Goal: Entertainment & Leisure: Consume media (video, audio)

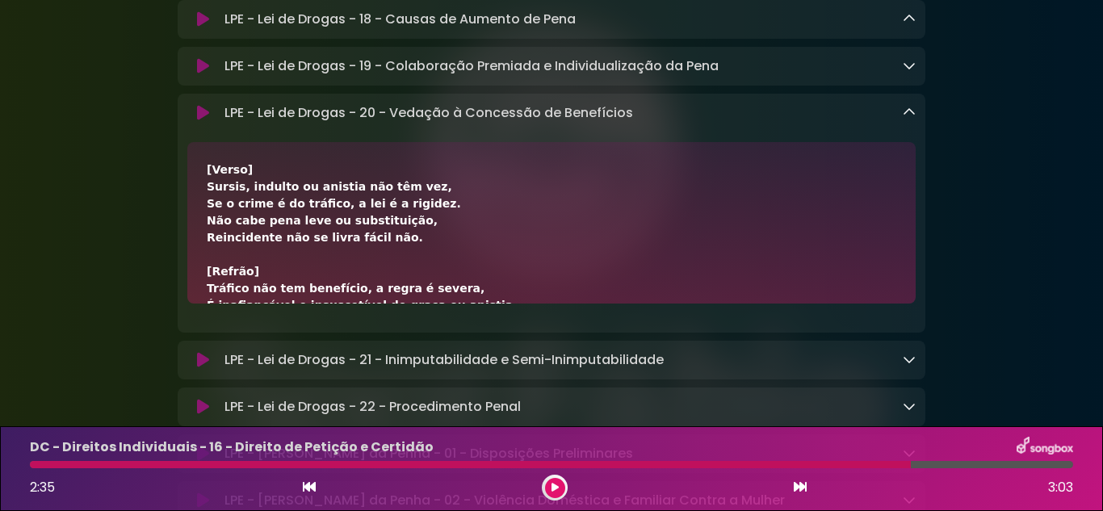
click at [556, 480] on button at bounding box center [555, 488] width 20 height 20
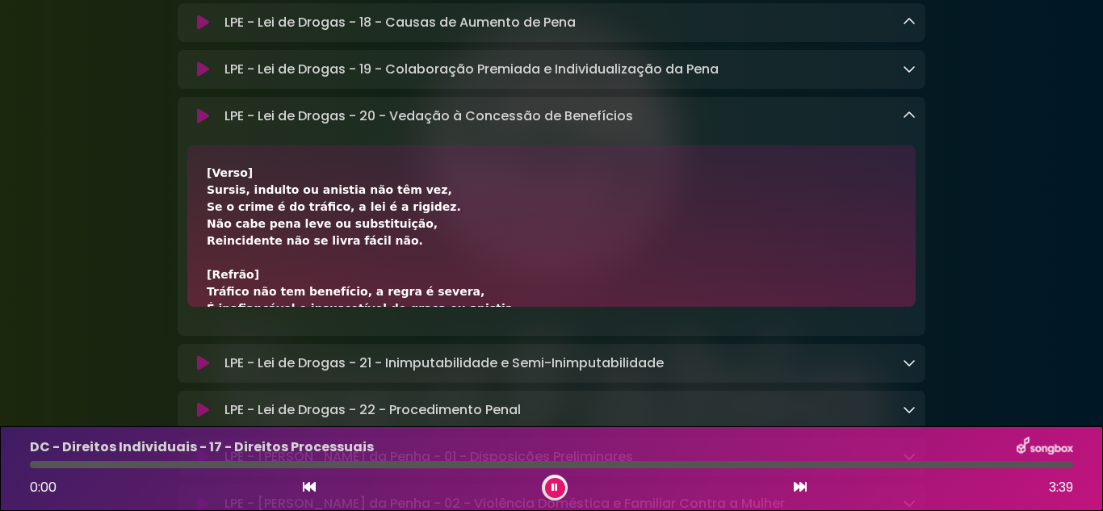
scroll to position [4844, 0]
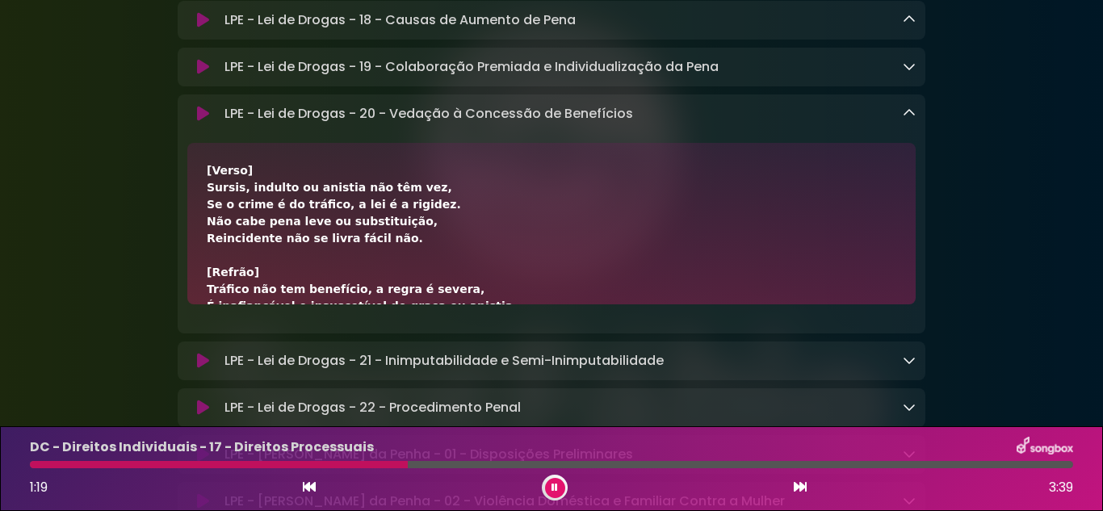
click at [565, 486] on div at bounding box center [555, 488] width 26 height 26
click at [563, 488] on button at bounding box center [555, 488] width 20 height 20
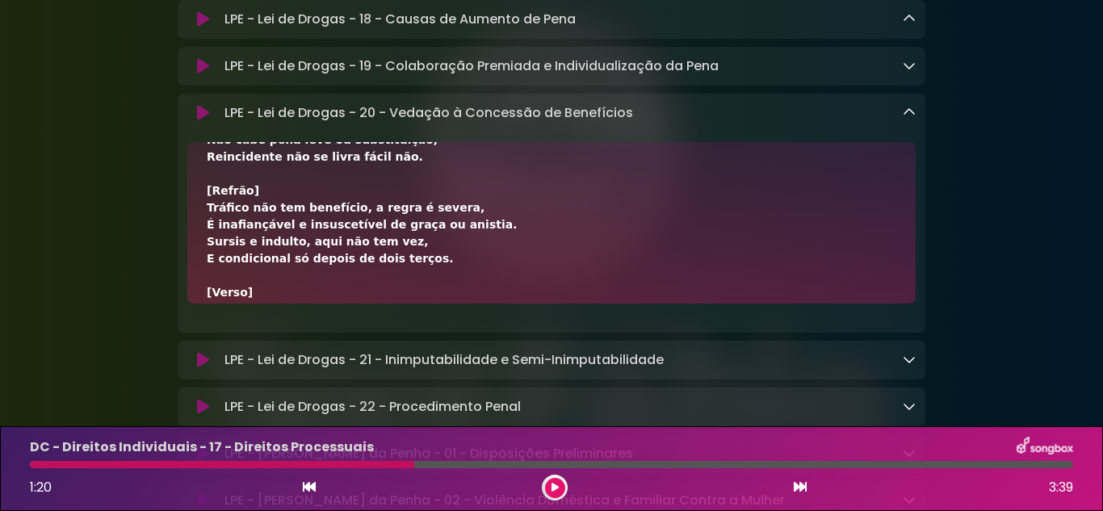
click at [547, 472] on div "DC - Direitos Individuais - 17 - Direitos Processuais 1:20 3:39" at bounding box center [551, 469] width 1062 height 64
click at [554, 480] on button at bounding box center [555, 488] width 20 height 20
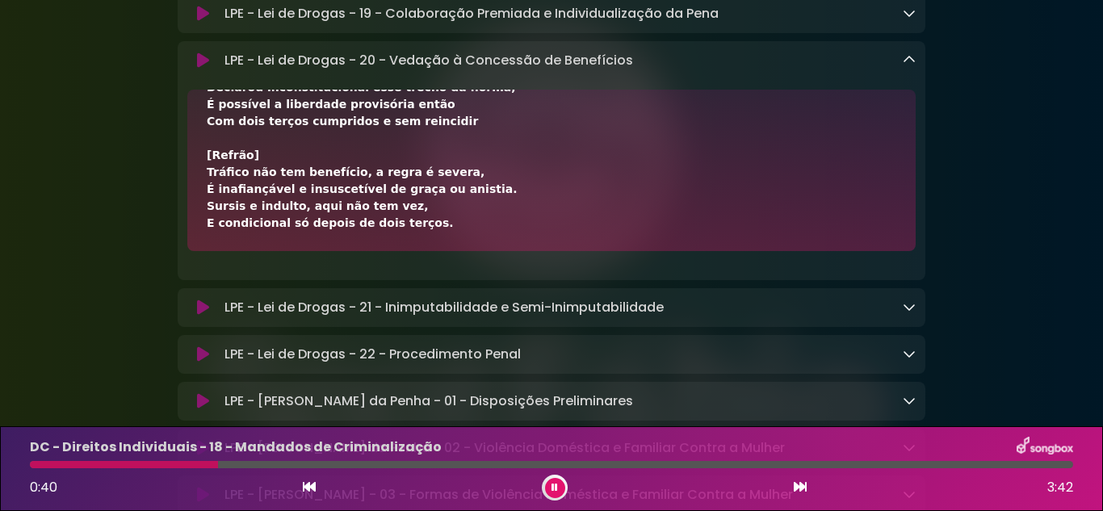
scroll to position [4925, 0]
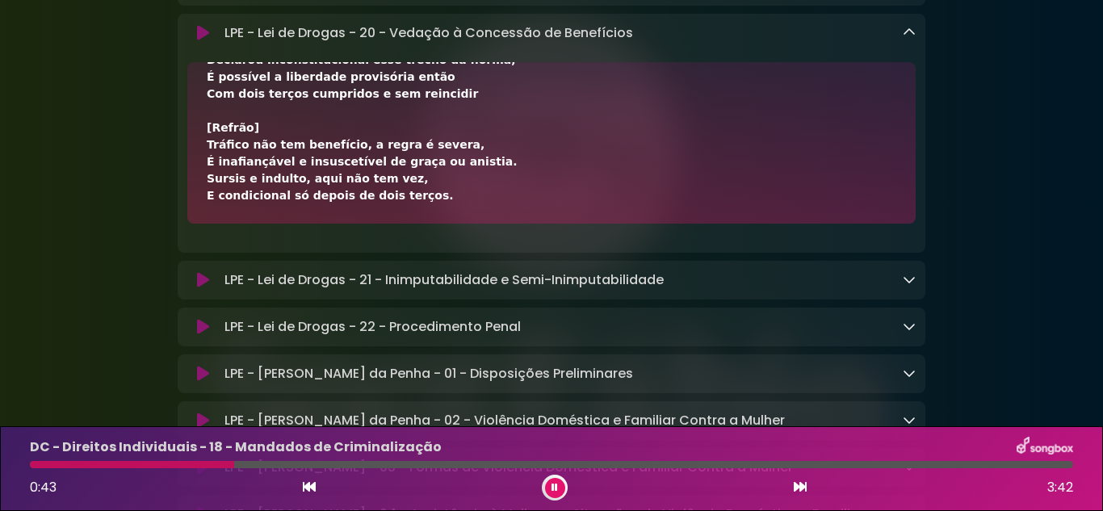
click at [911, 39] on icon at bounding box center [909, 32] width 13 height 13
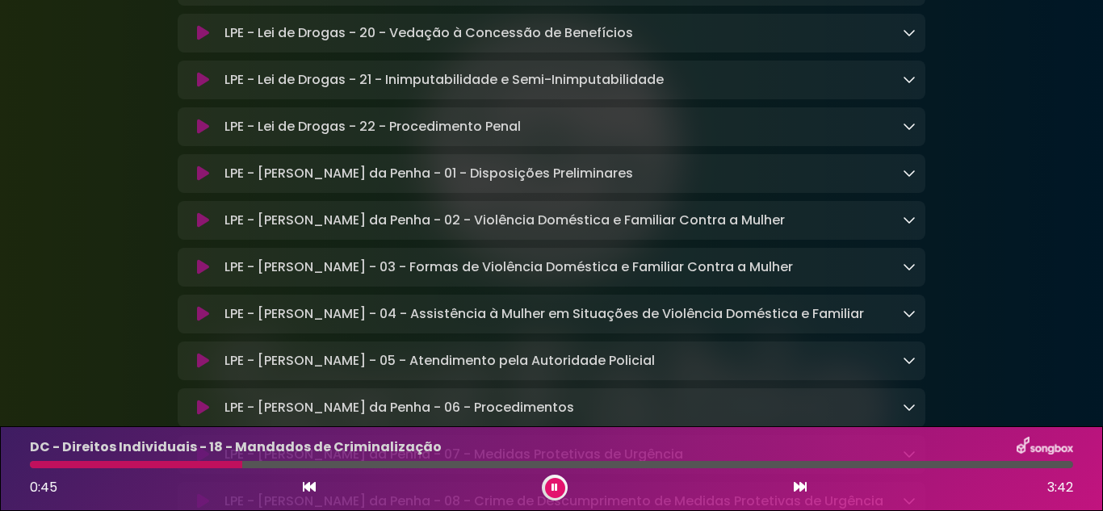
click at [907, 89] on link at bounding box center [909, 79] width 13 height 19
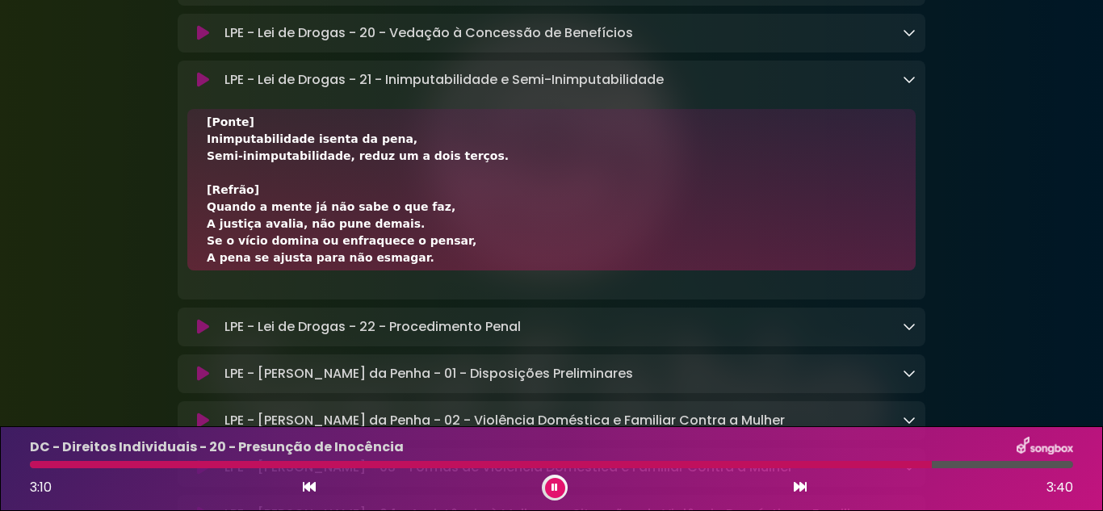
scroll to position [437, 0]
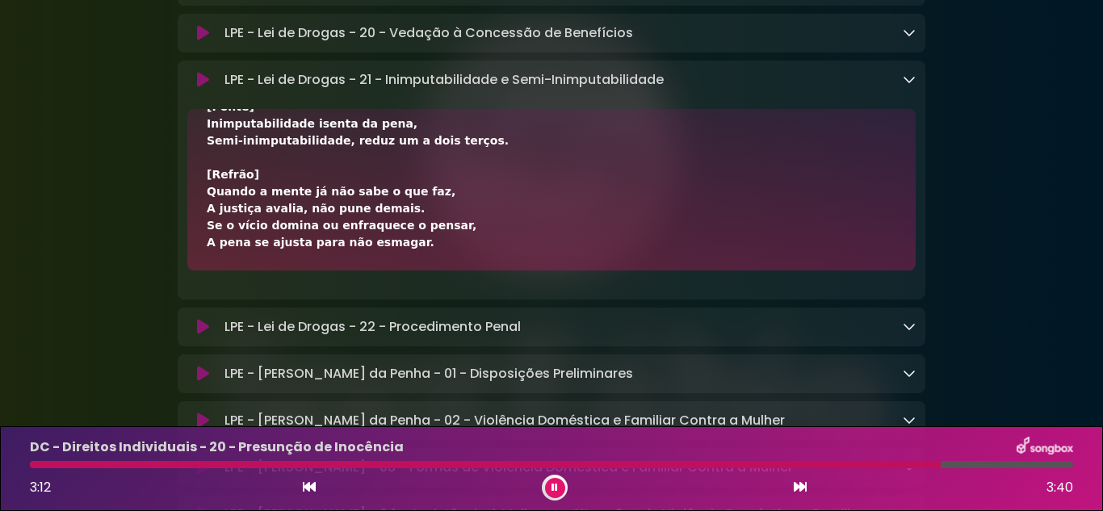
click at [911, 86] on icon at bounding box center [909, 79] width 13 height 13
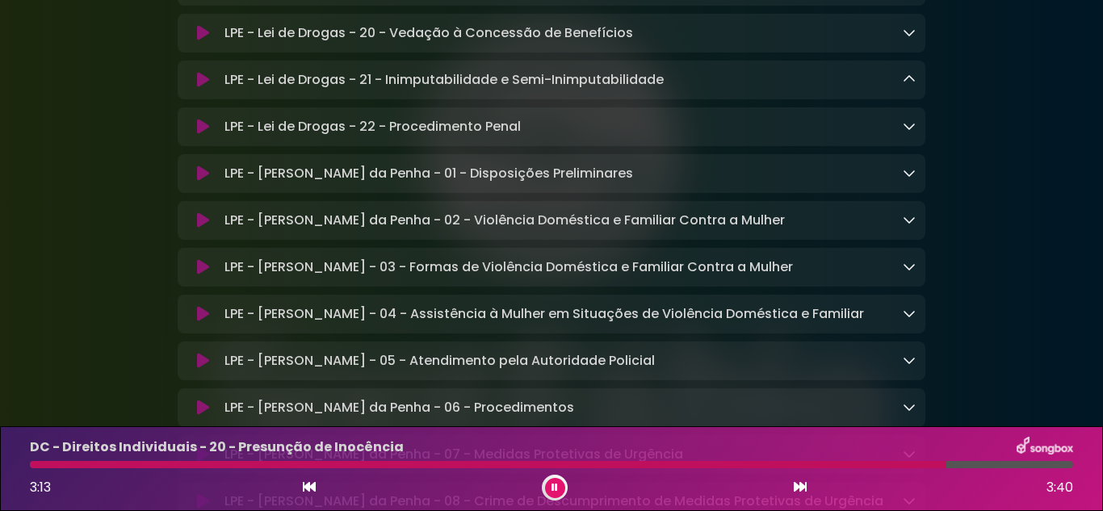
click at [915, 136] on link at bounding box center [909, 126] width 13 height 19
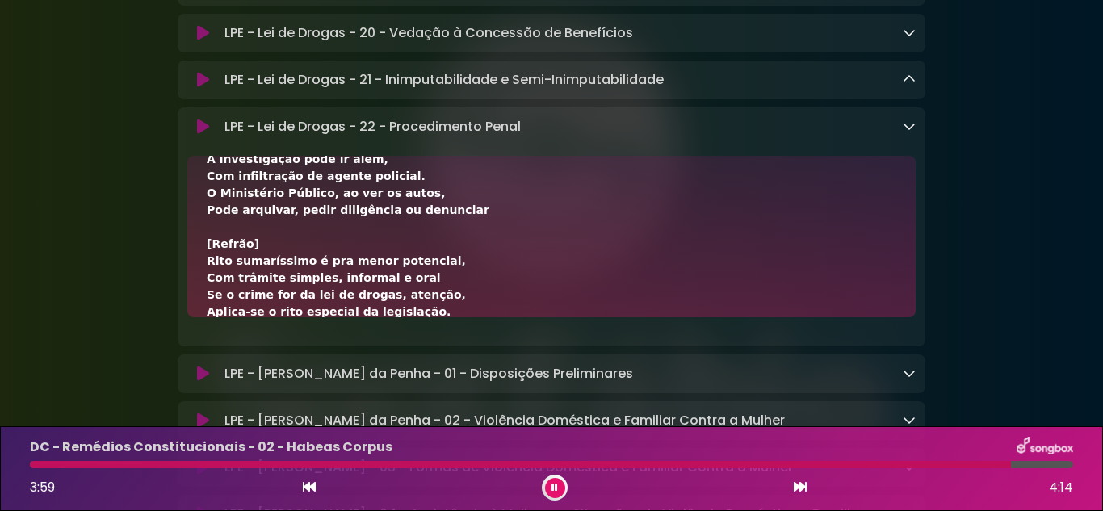
scroll to position [471, 0]
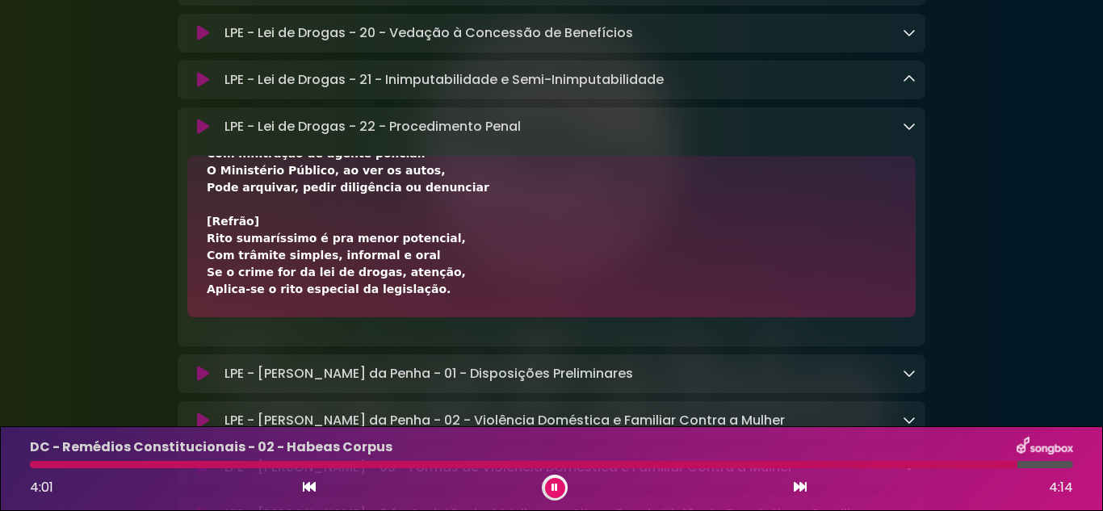
click at [913, 132] on icon at bounding box center [909, 125] width 13 height 13
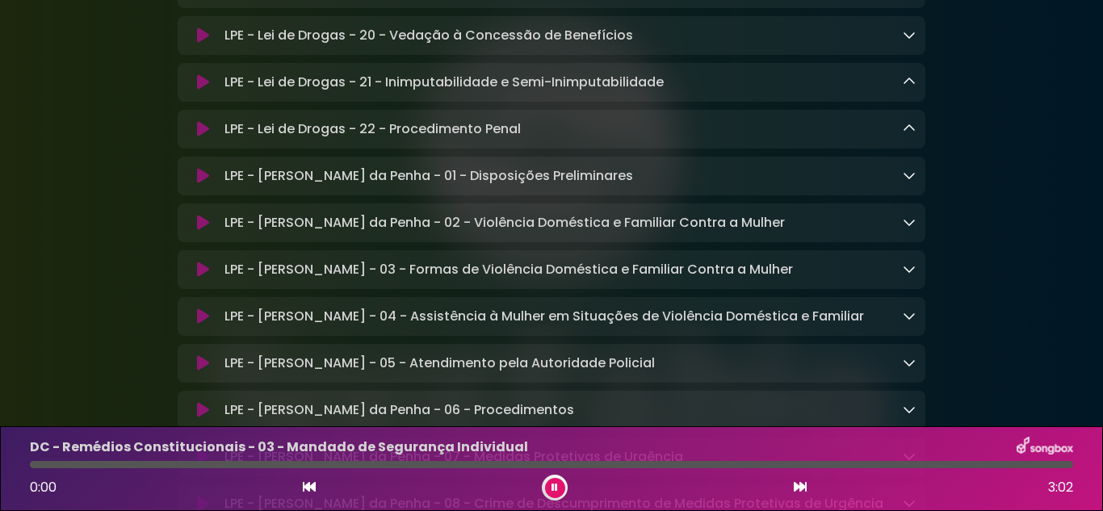
scroll to position [4925, 0]
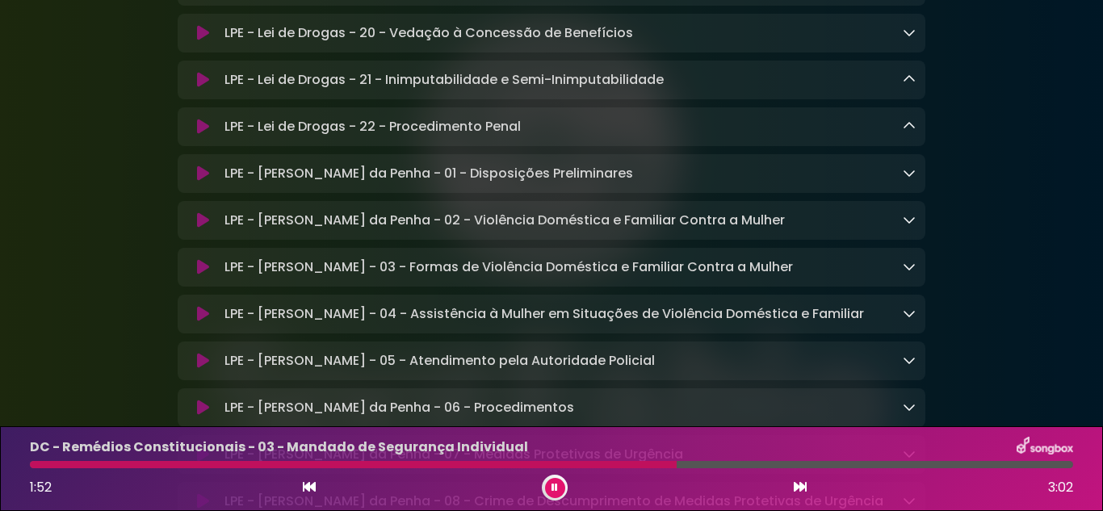
drag, startPoint x: 245, startPoint y: 228, endPoint x: 121, endPoint y: 336, distance: 164.8
click at [199, 135] on icon at bounding box center [203, 127] width 12 height 16
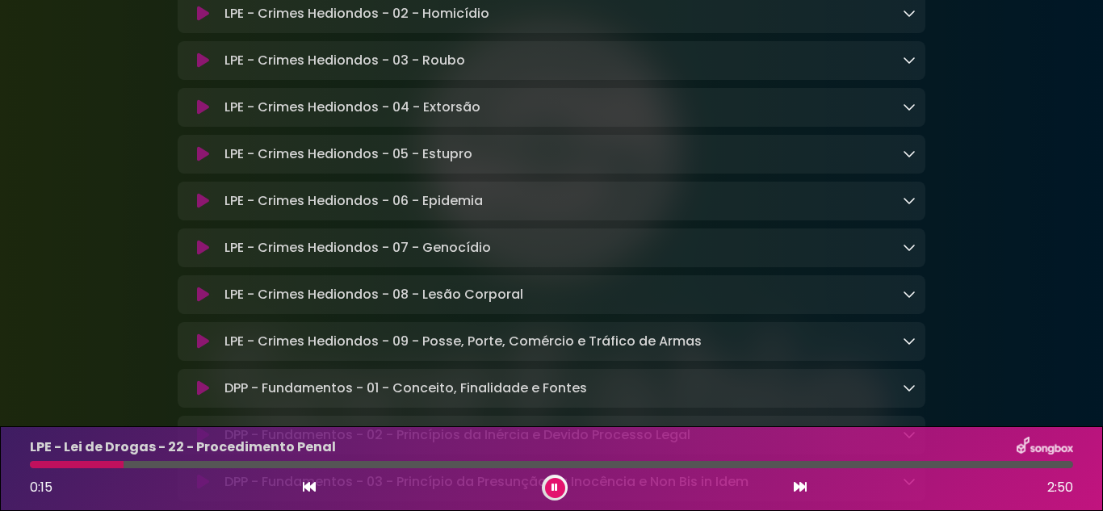
scroll to position [6375, 0]
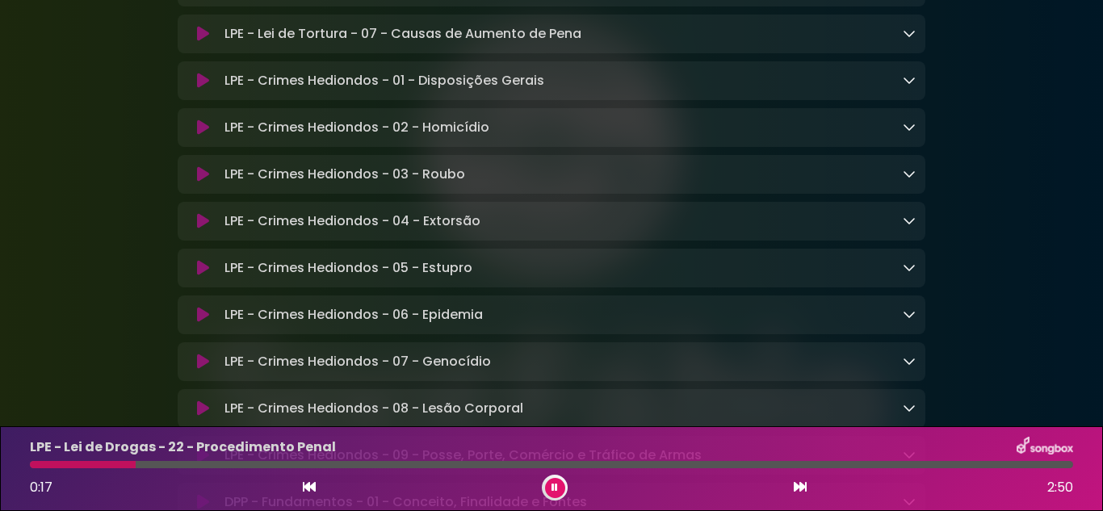
click at [208, 89] on icon at bounding box center [203, 81] width 12 height 16
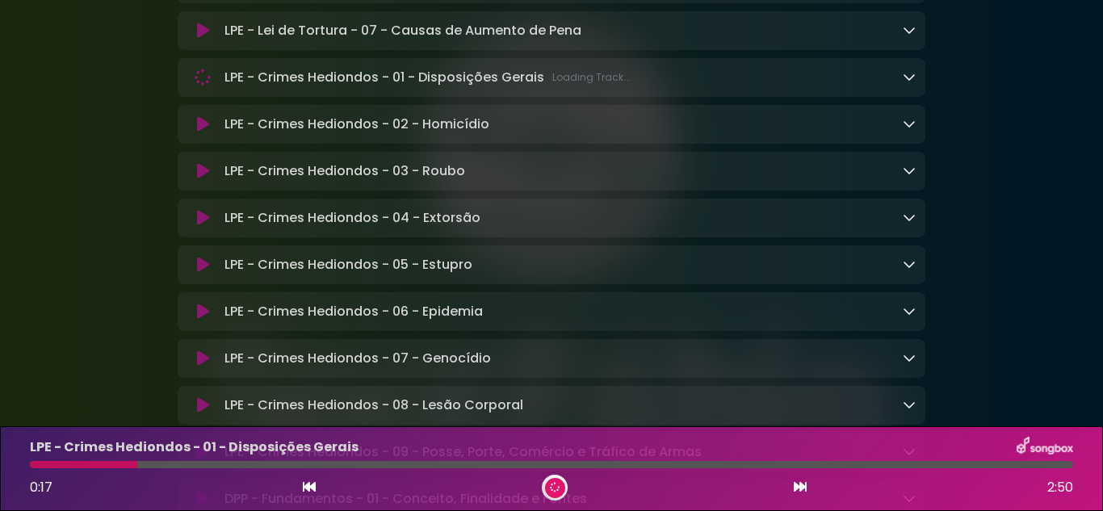
scroll to position [6373, 0]
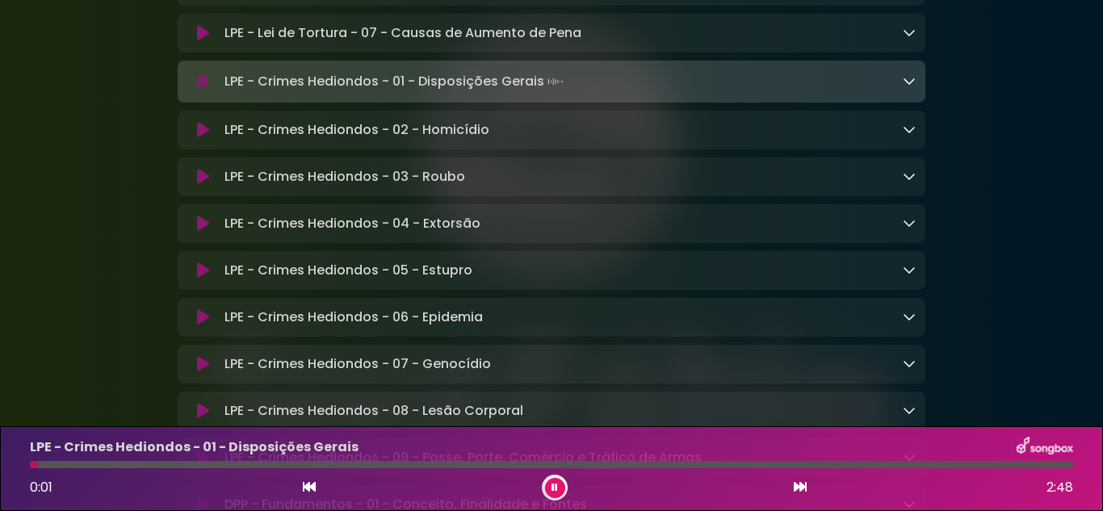
click at [908, 87] on icon at bounding box center [909, 80] width 13 height 13
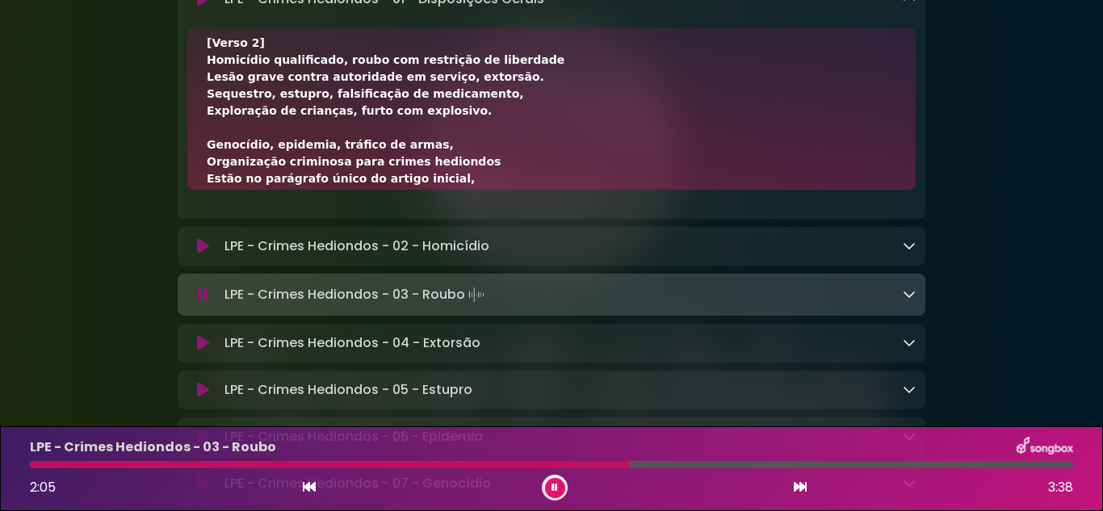
scroll to position [323, 0]
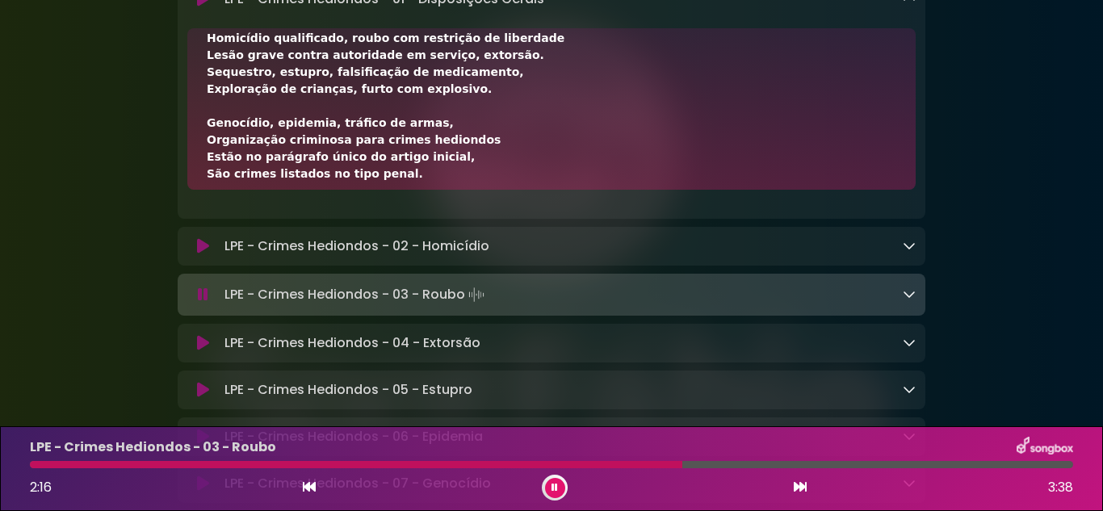
click at [559, 488] on button at bounding box center [555, 488] width 20 height 20
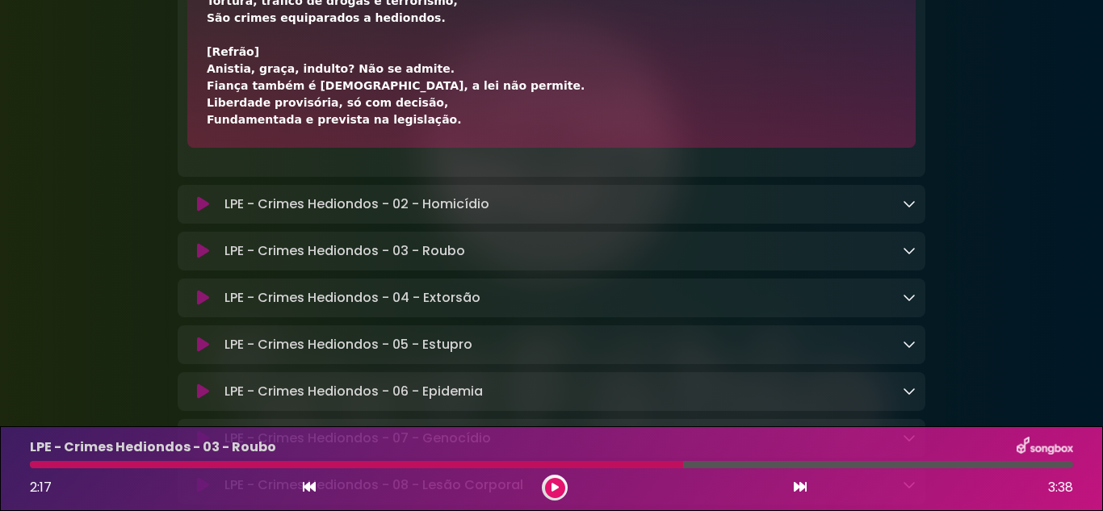
scroll to position [6534, 0]
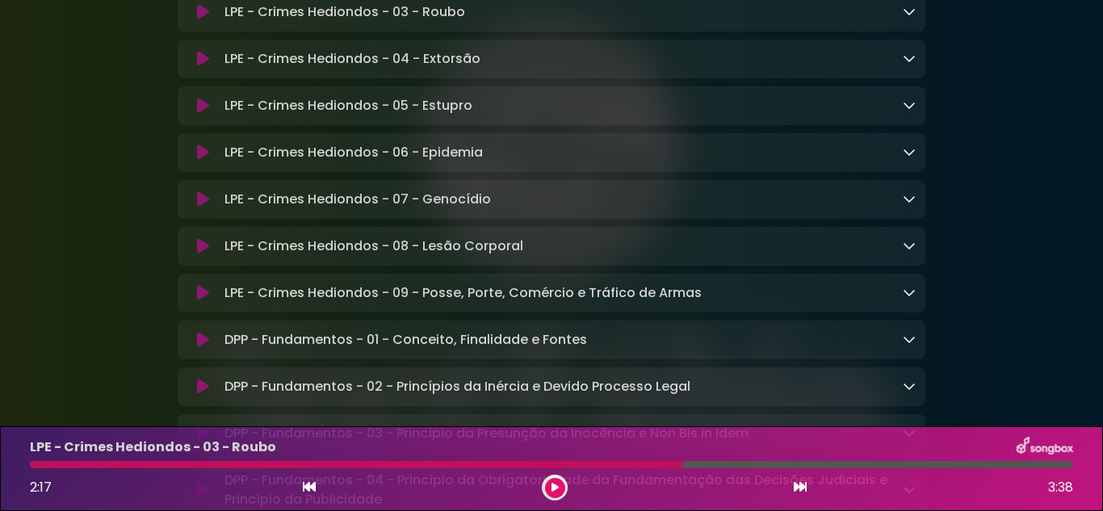
scroll to position [6454, 0]
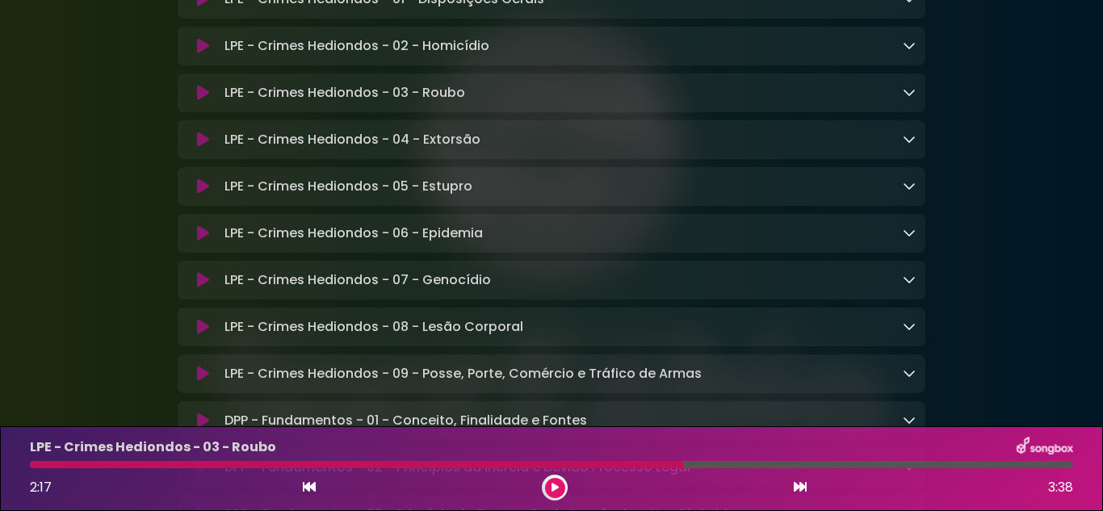
click at [904, 52] on icon at bounding box center [909, 45] width 13 height 13
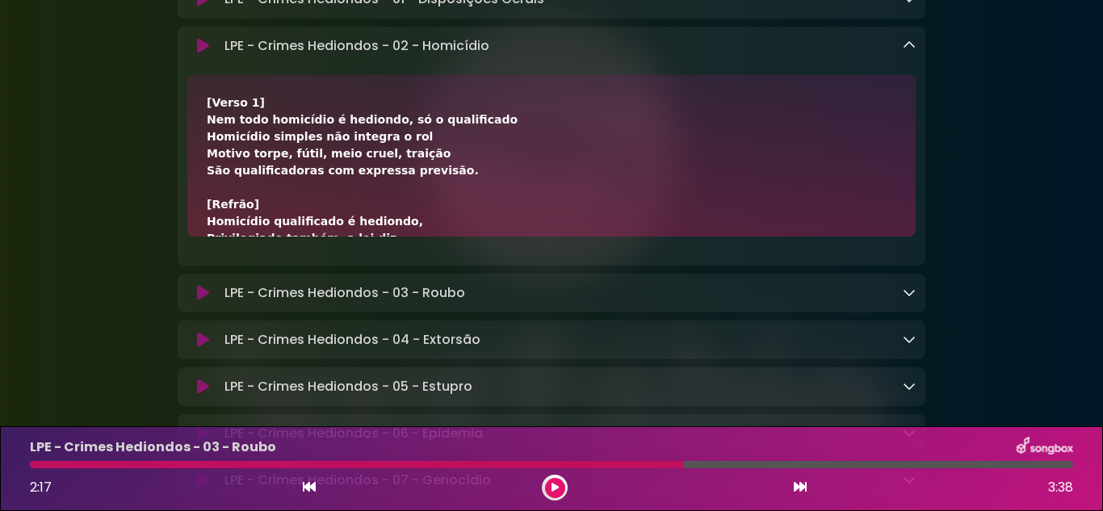
click at [905, 52] on icon at bounding box center [909, 45] width 13 height 13
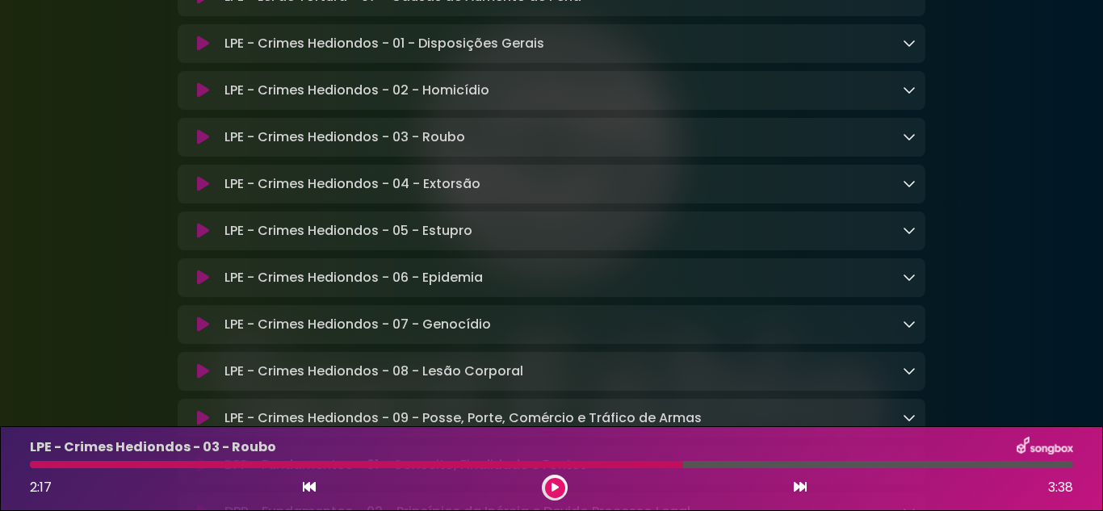
scroll to position [6373, 0]
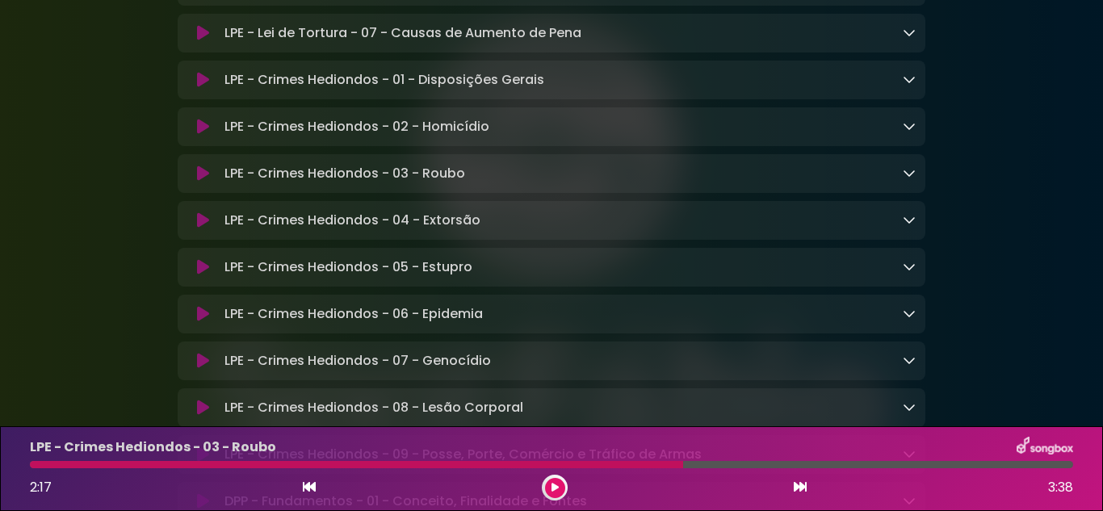
click at [911, 132] on icon at bounding box center [909, 125] width 13 height 13
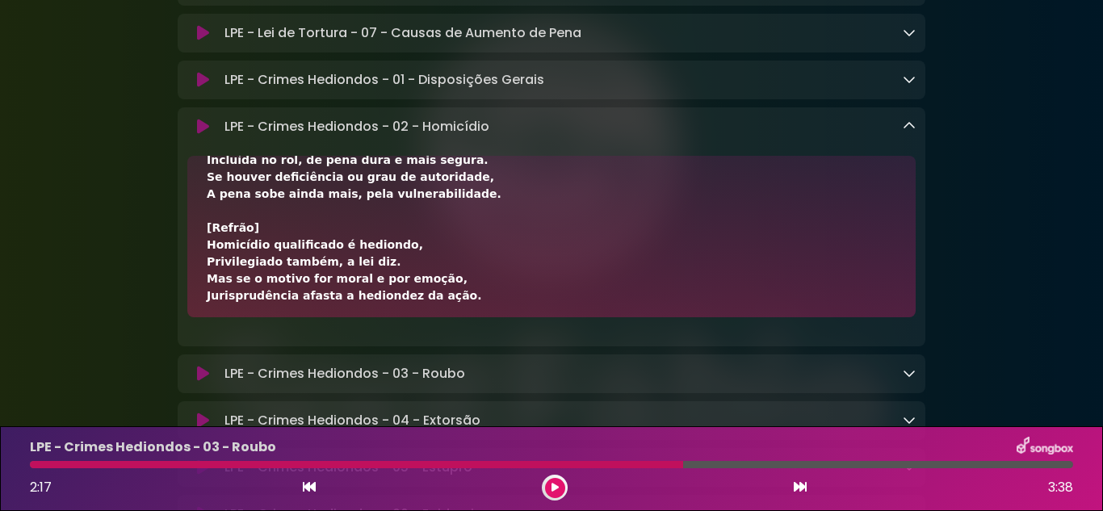
scroll to position [674, 0]
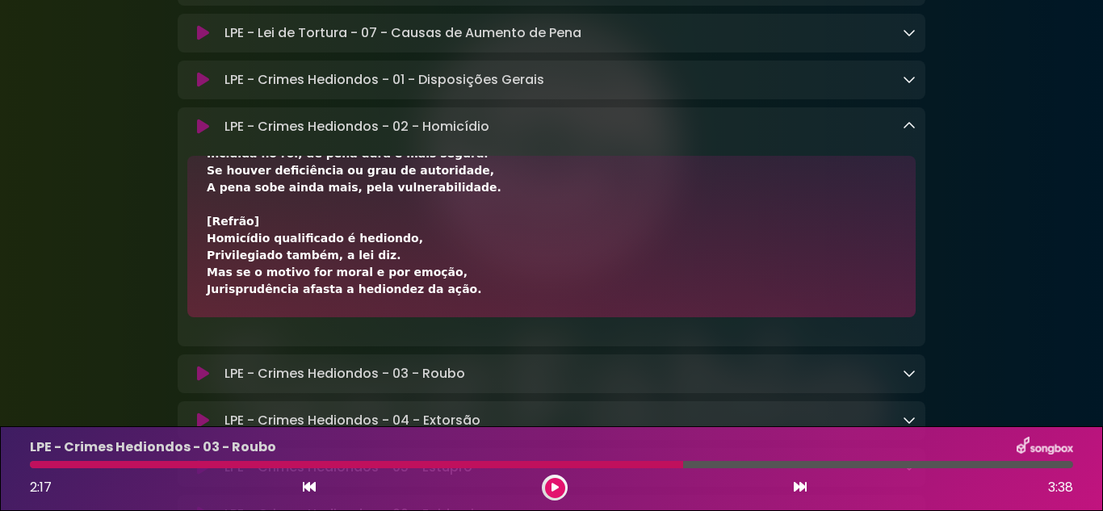
click at [914, 132] on icon at bounding box center [909, 125] width 13 height 13
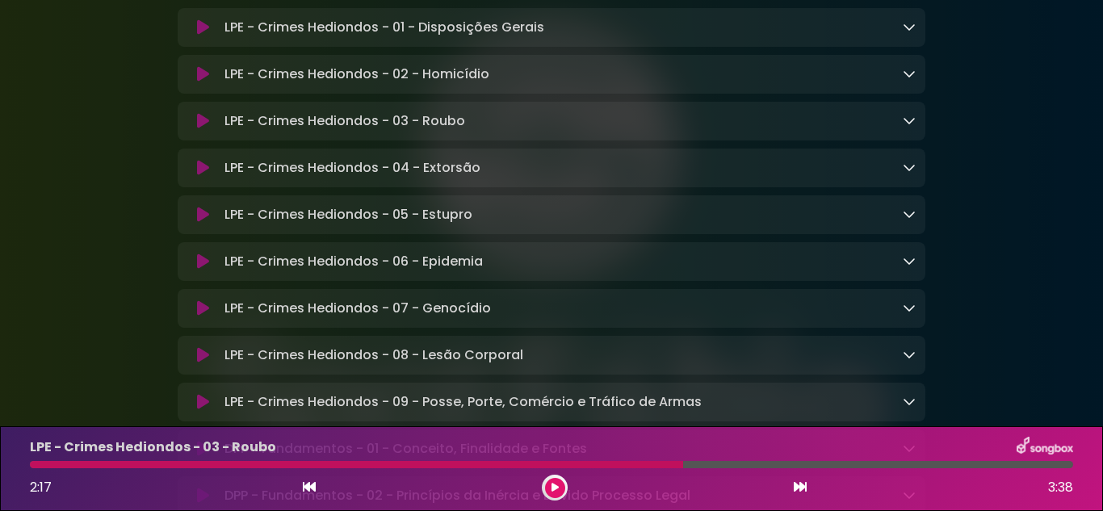
scroll to position [6454, 0]
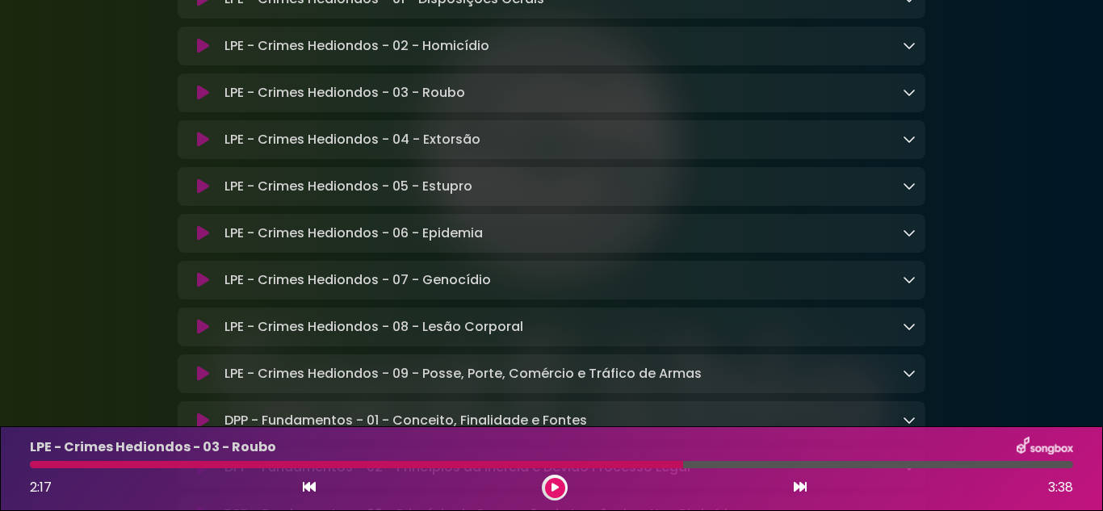
click at [907, 98] on icon at bounding box center [909, 92] width 13 height 13
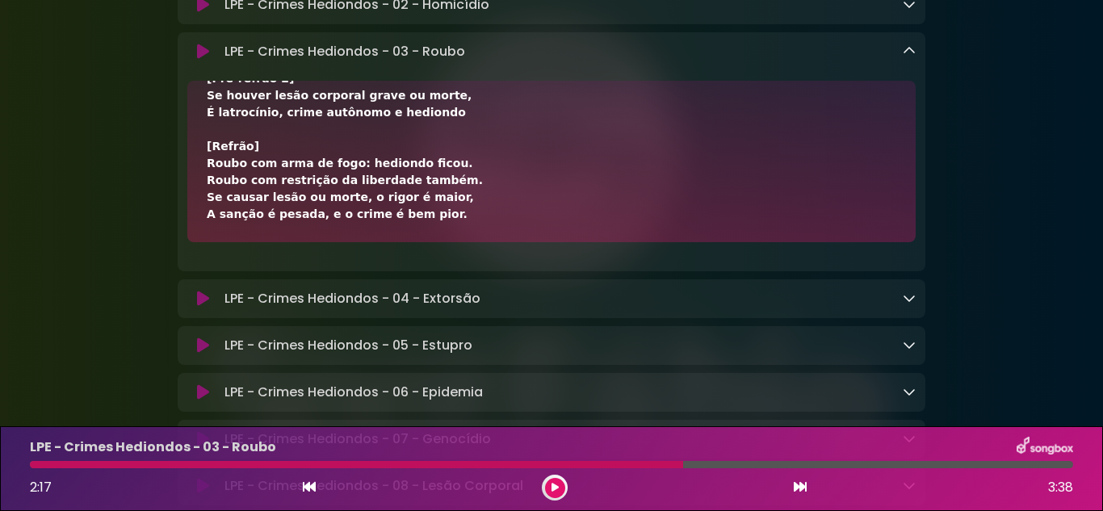
scroll to position [6534, 0]
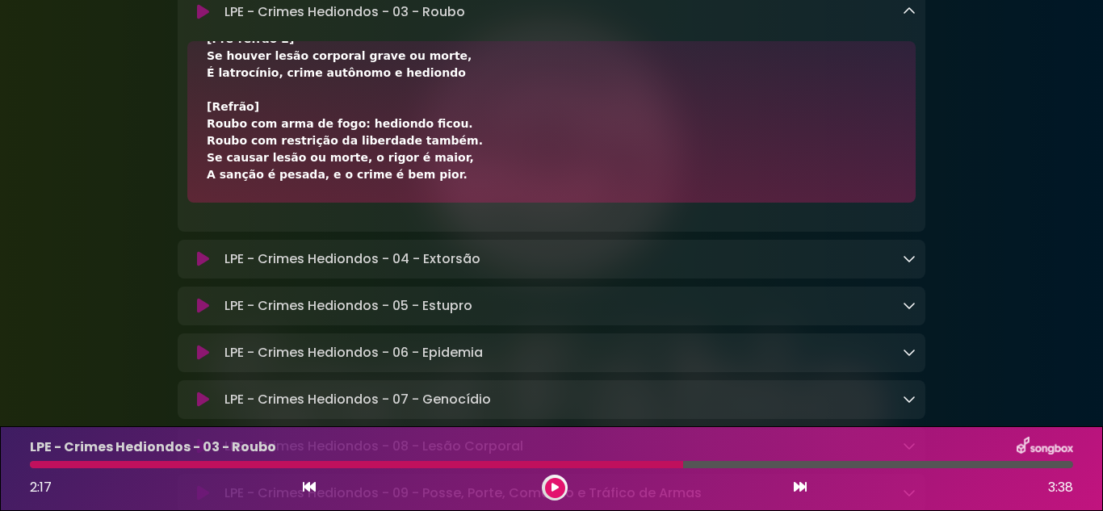
click at [911, 18] on icon at bounding box center [909, 11] width 13 height 13
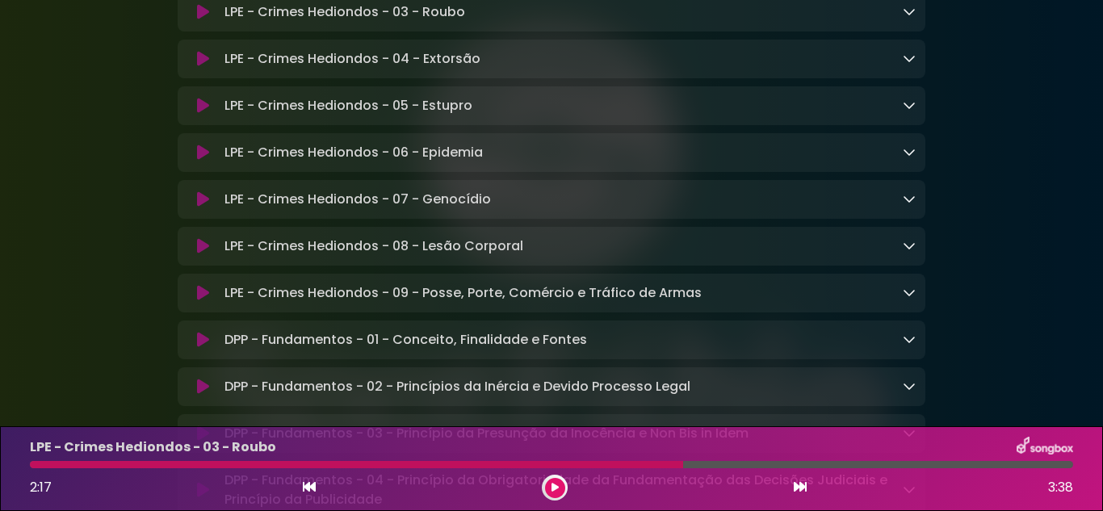
click at [915, 69] on div "LPE - Crimes Hediondos - 04 - Extorsão Loading Track..." at bounding box center [552, 58] width 748 height 19
click at [910, 65] on icon at bounding box center [909, 58] width 13 height 13
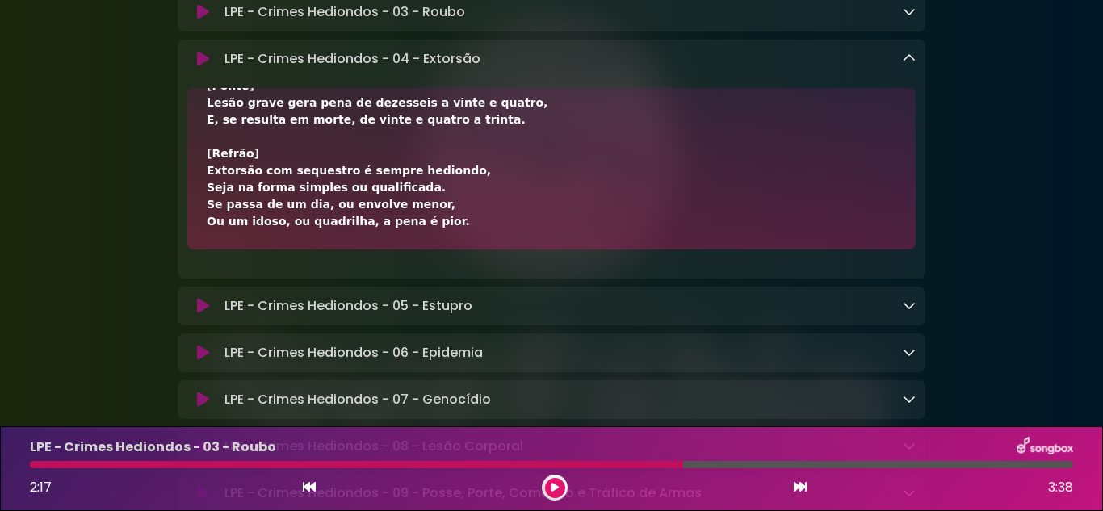
click at [908, 65] on icon at bounding box center [909, 58] width 13 height 13
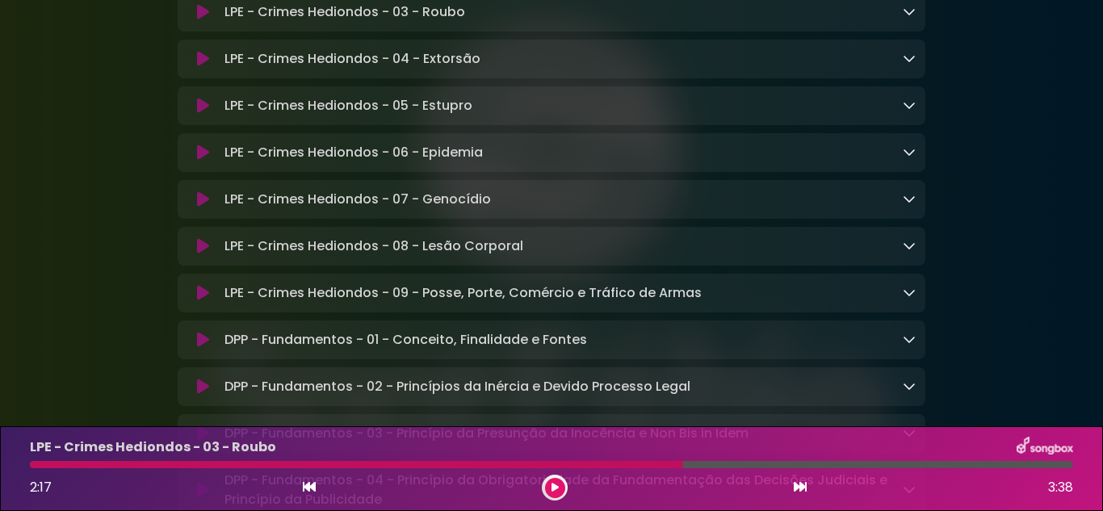
click at [912, 111] on icon at bounding box center [909, 104] width 13 height 13
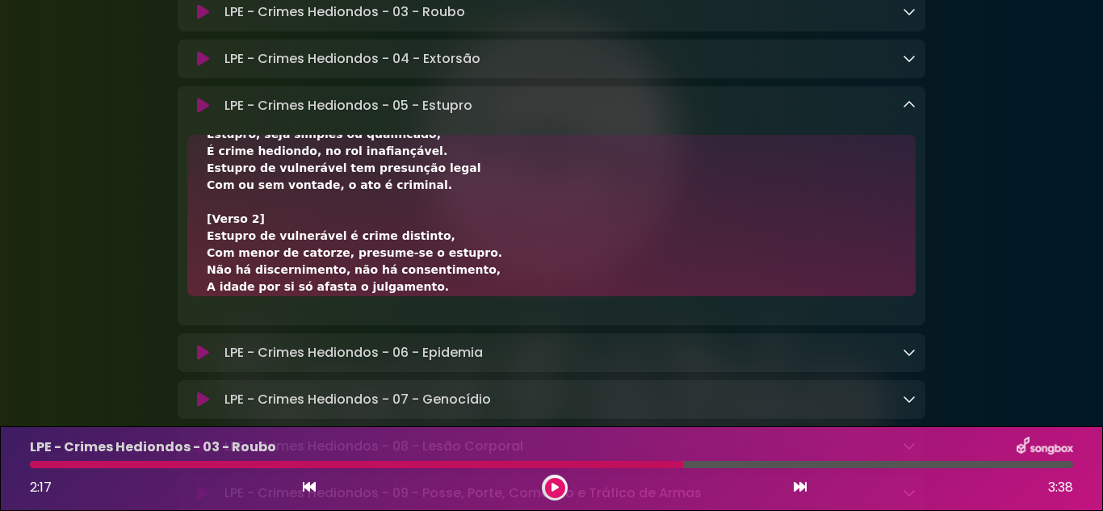
scroll to position [242, 0]
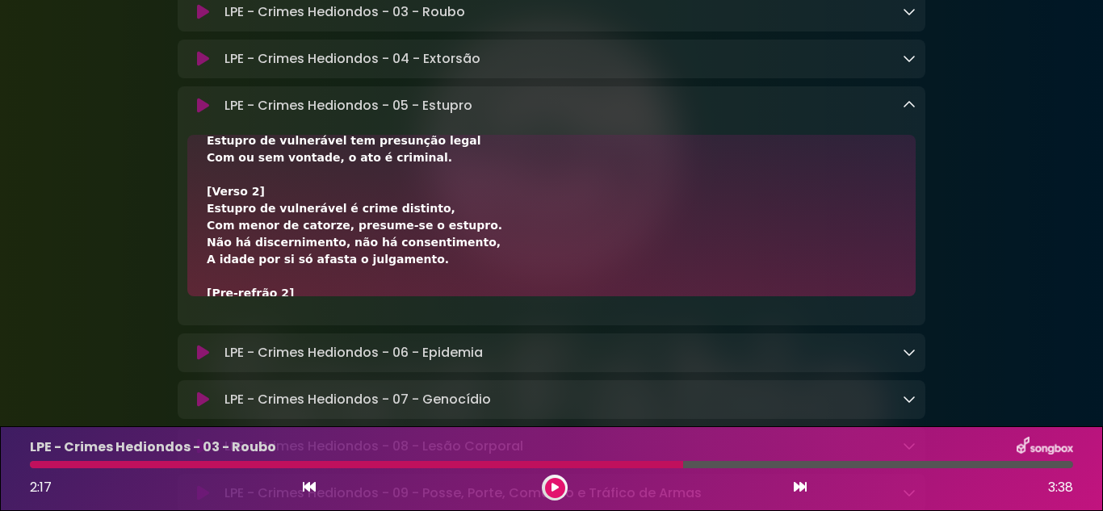
click at [677, 302] on div "[Verso 1] Constranger com violência, ou grave ameaça, Para conjunção carnal ou …" at bounding box center [551, 175] width 689 height 526
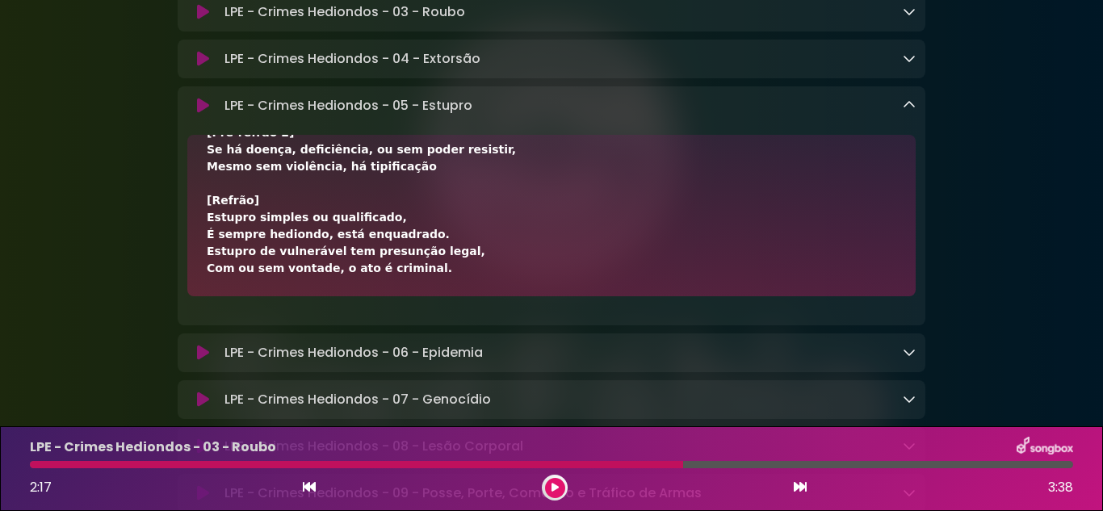
scroll to position [6615, 0]
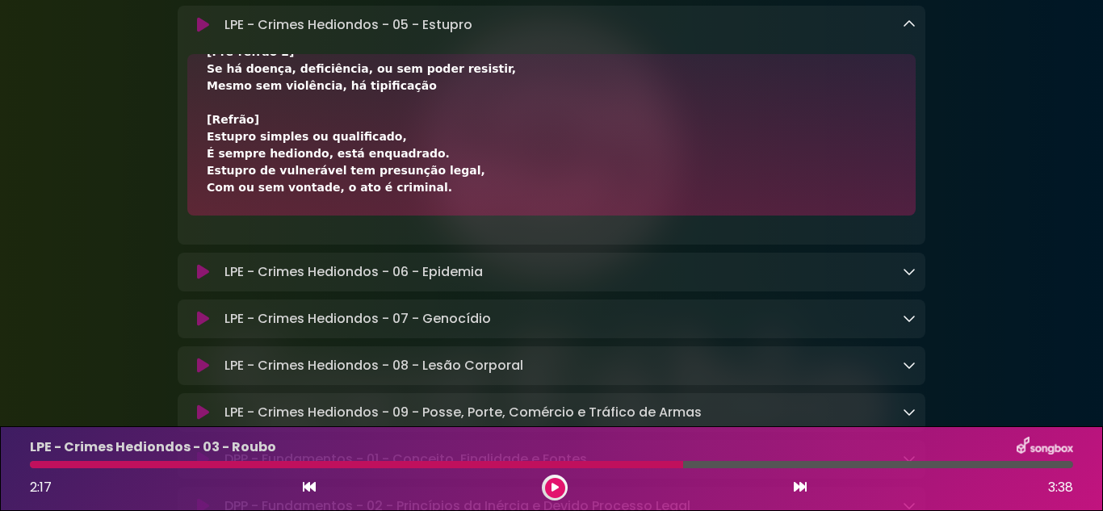
click at [911, 31] on icon at bounding box center [909, 24] width 13 height 13
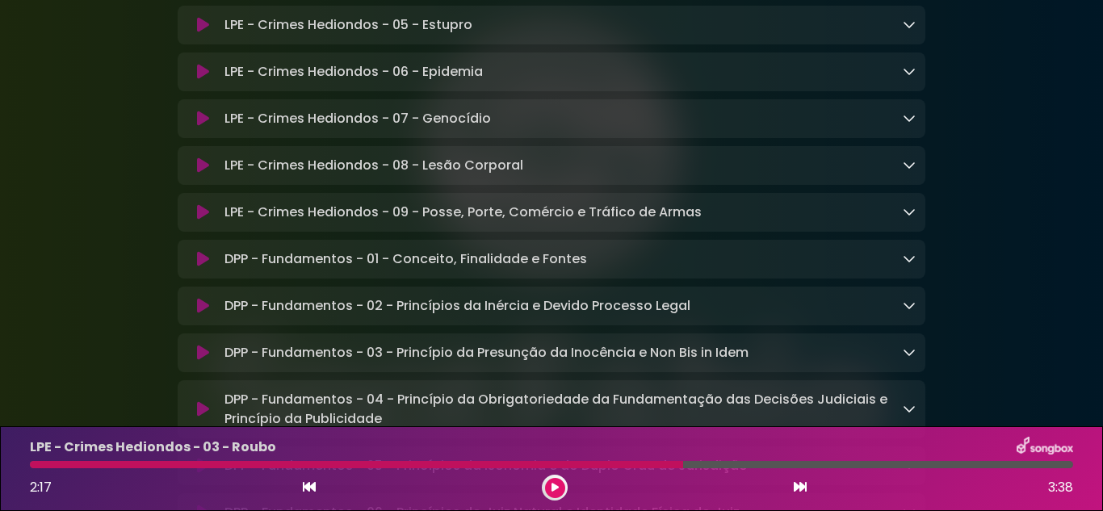
click at [909, 78] on icon at bounding box center [909, 71] width 13 height 13
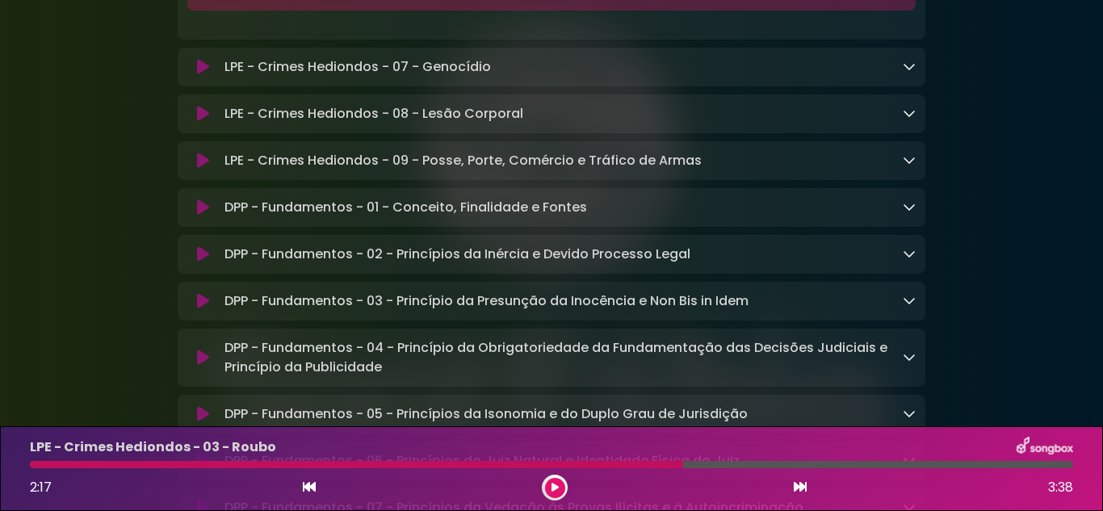
scroll to position [6696, 0]
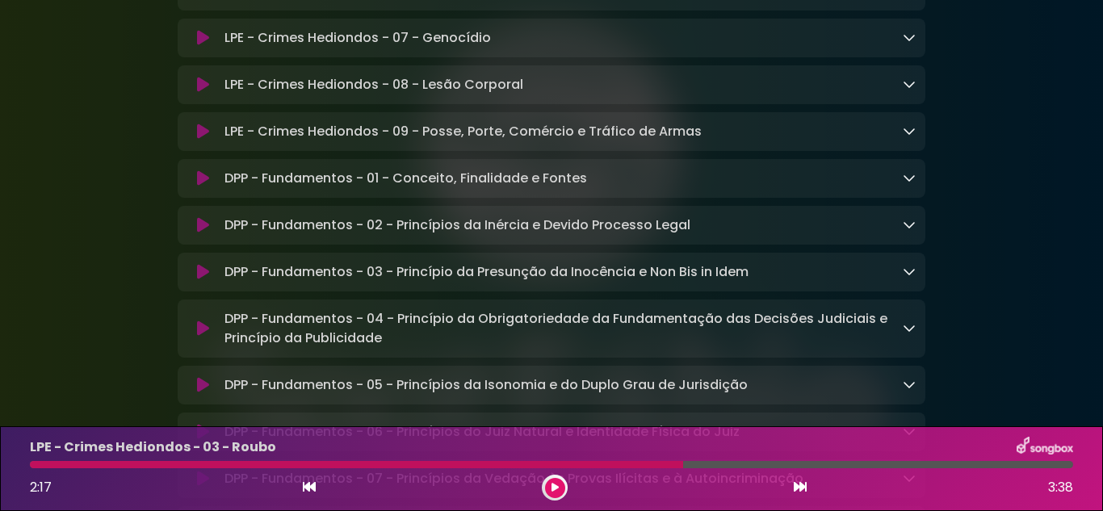
click at [903, 44] on icon at bounding box center [909, 37] width 13 height 13
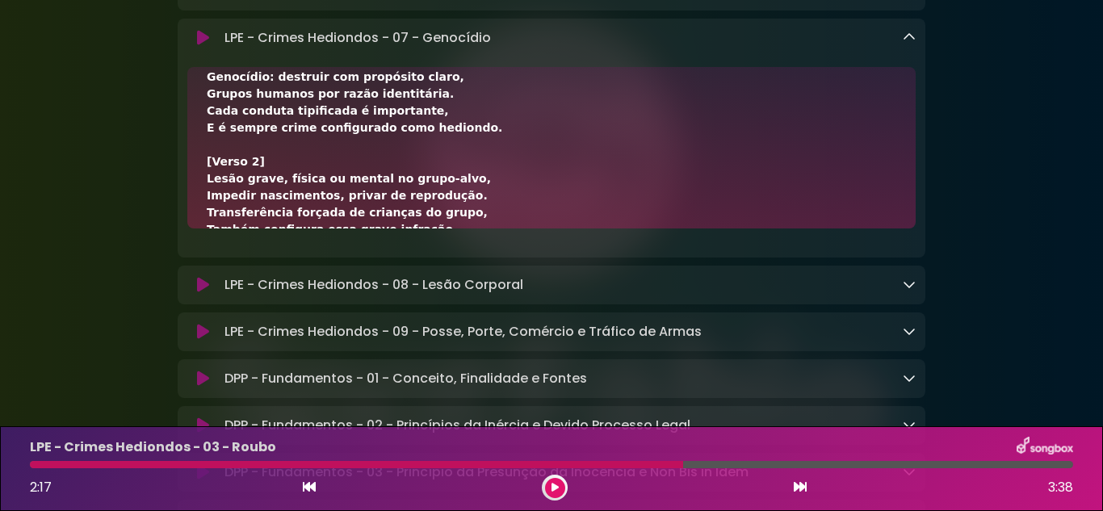
scroll to position [161, 0]
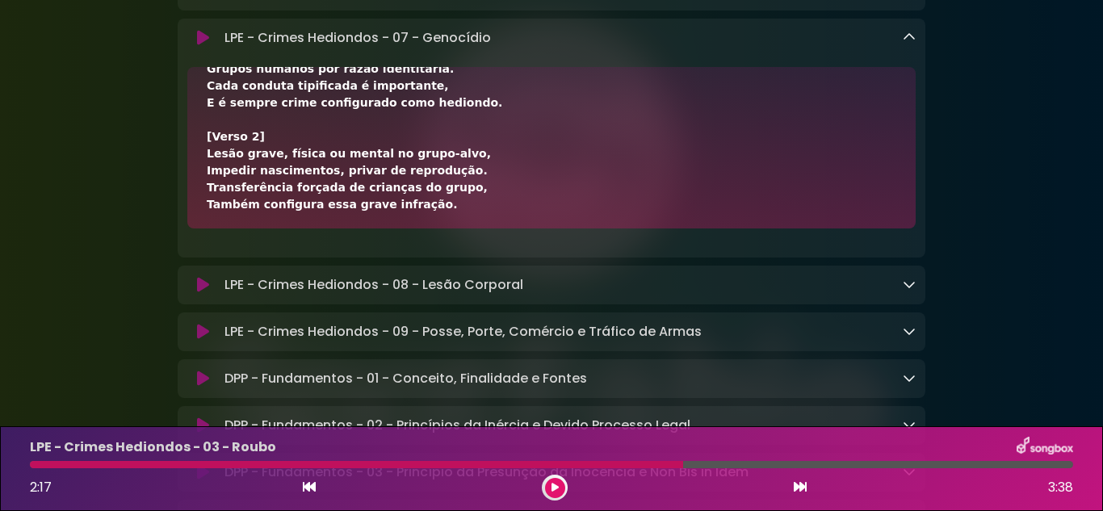
click at [564, 195] on div "[Verso 1] Com intenção de destruir, no todo ou em parte, Grupo étnico, racial, …" at bounding box center [551, 204] width 689 height 559
